Goal: Task Accomplishment & Management: Manage account settings

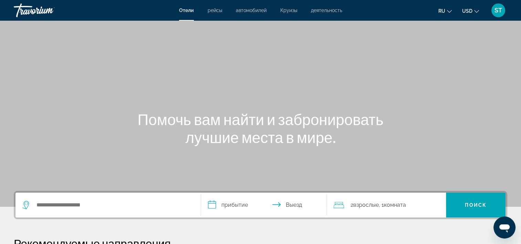
click at [500, 11] on span "ST" at bounding box center [499, 10] width 8 height 7
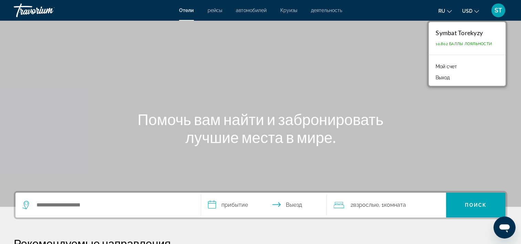
click at [447, 65] on link "Мой счет" at bounding box center [446, 66] width 28 height 9
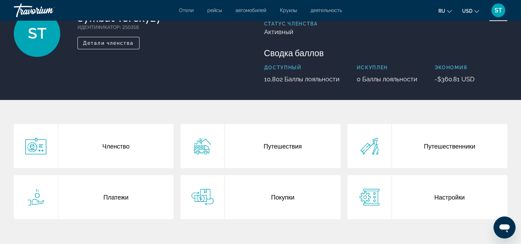
scroll to position [69, 0]
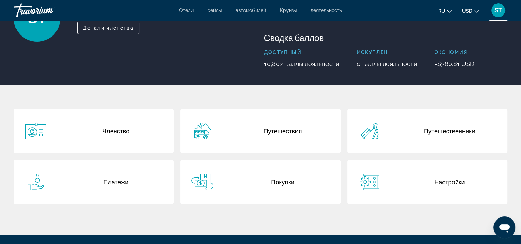
click at [112, 136] on div "Членство" at bounding box center [115, 131] width 115 height 44
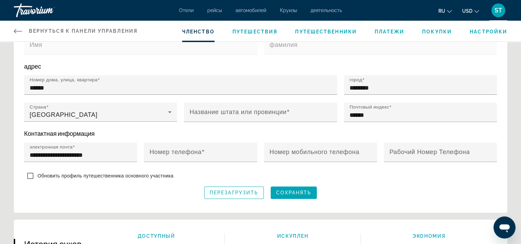
scroll to position [241, 0]
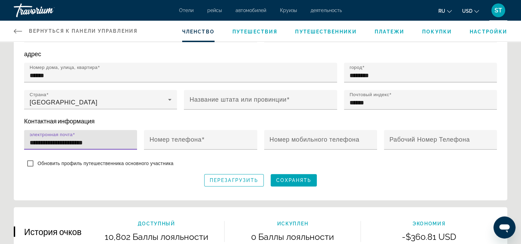
click at [91, 140] on input "**********" at bounding box center [83, 142] width 106 height 8
